Goal: Navigation & Orientation: Find specific page/section

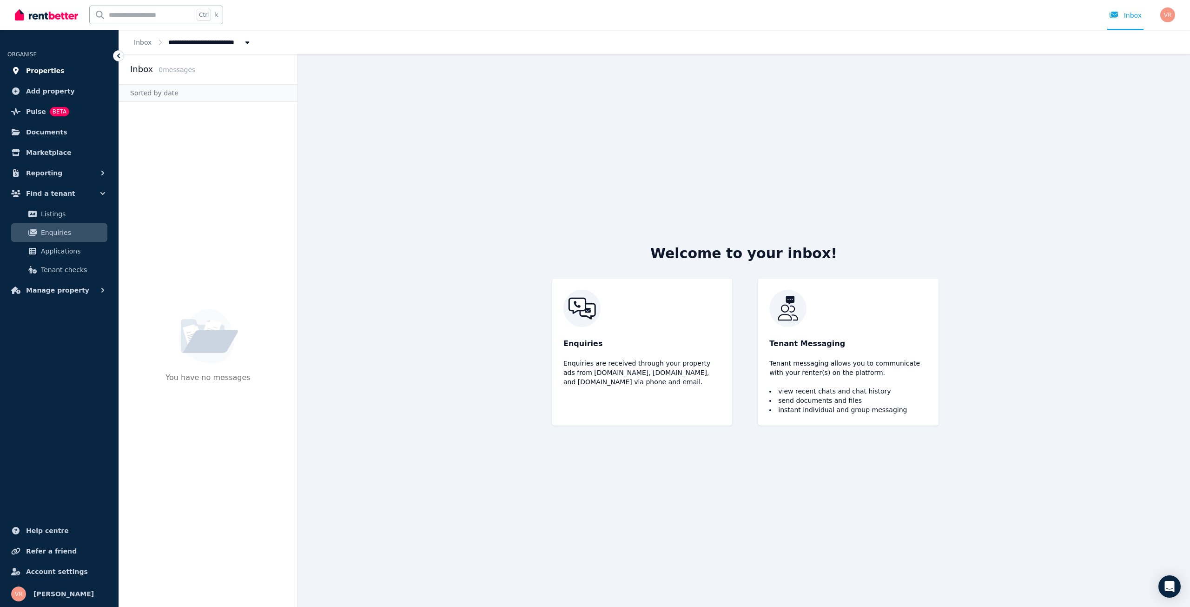
click at [48, 73] on span "Properties" at bounding box center [45, 70] width 39 height 11
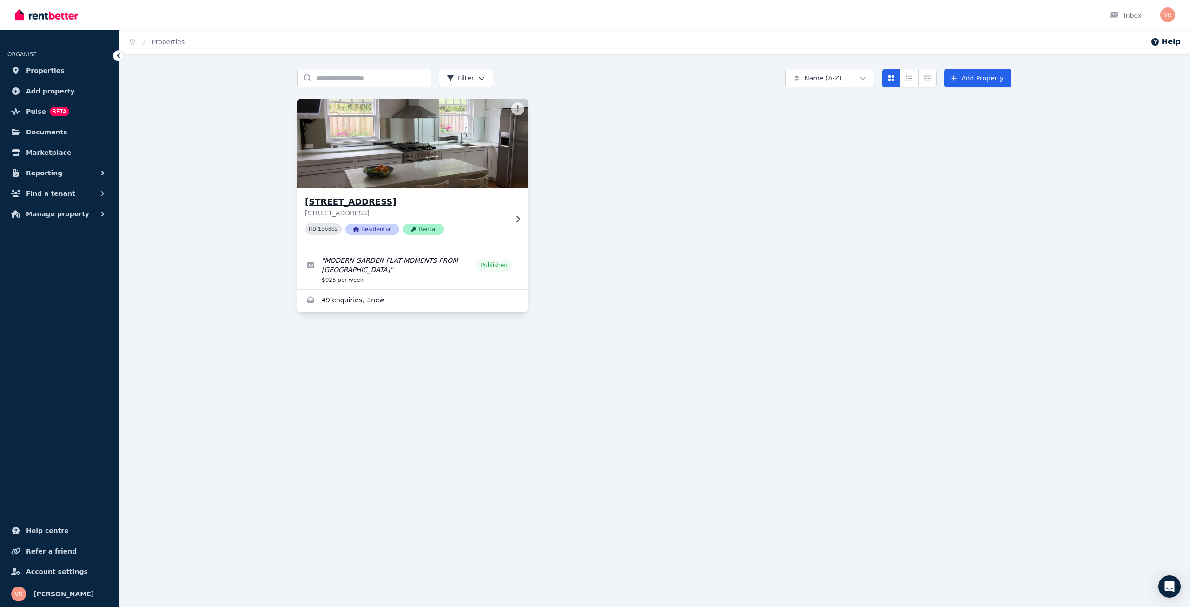
click at [427, 142] on img at bounding box center [413, 143] width 242 height 94
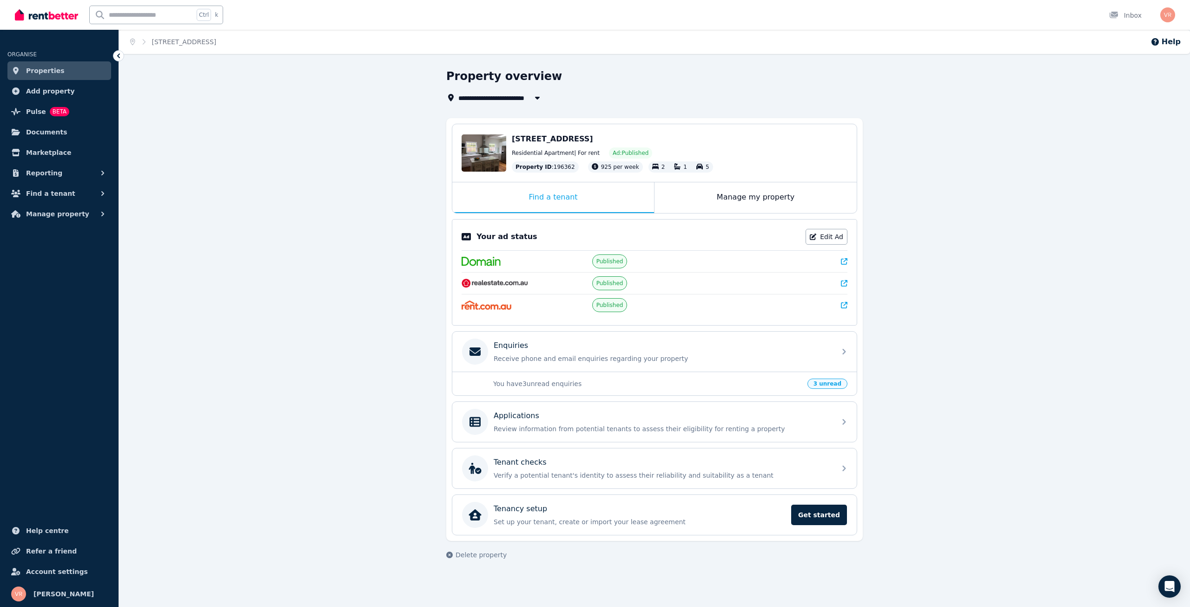
click at [59, 76] on link "Properties" at bounding box center [59, 70] width 104 height 19
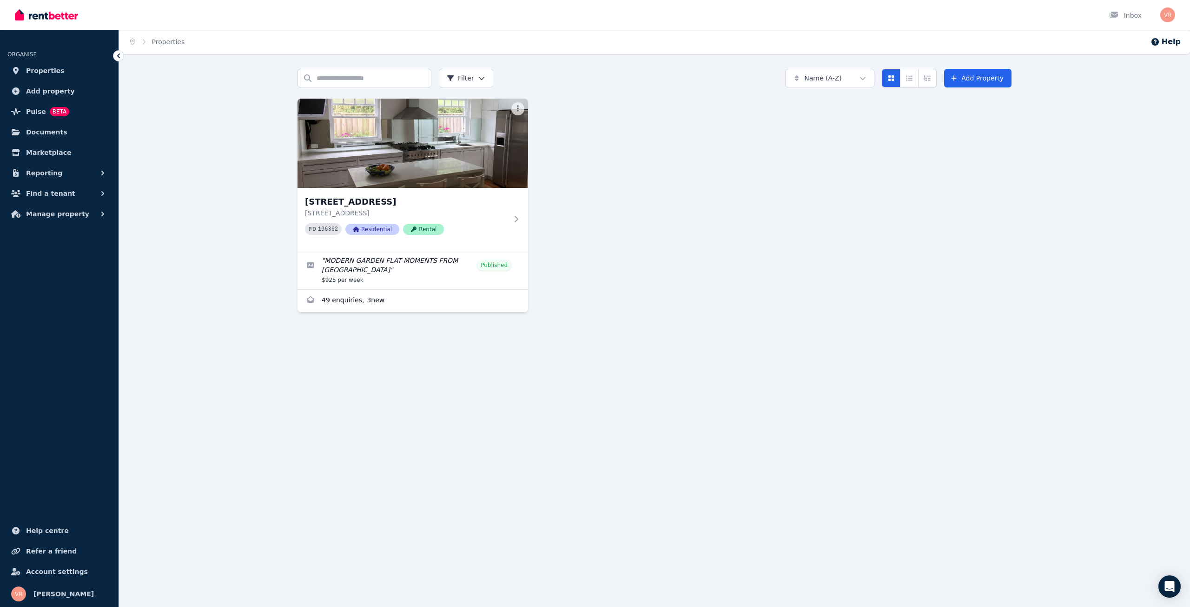
click at [59, 76] on link "Properties" at bounding box center [59, 70] width 104 height 19
